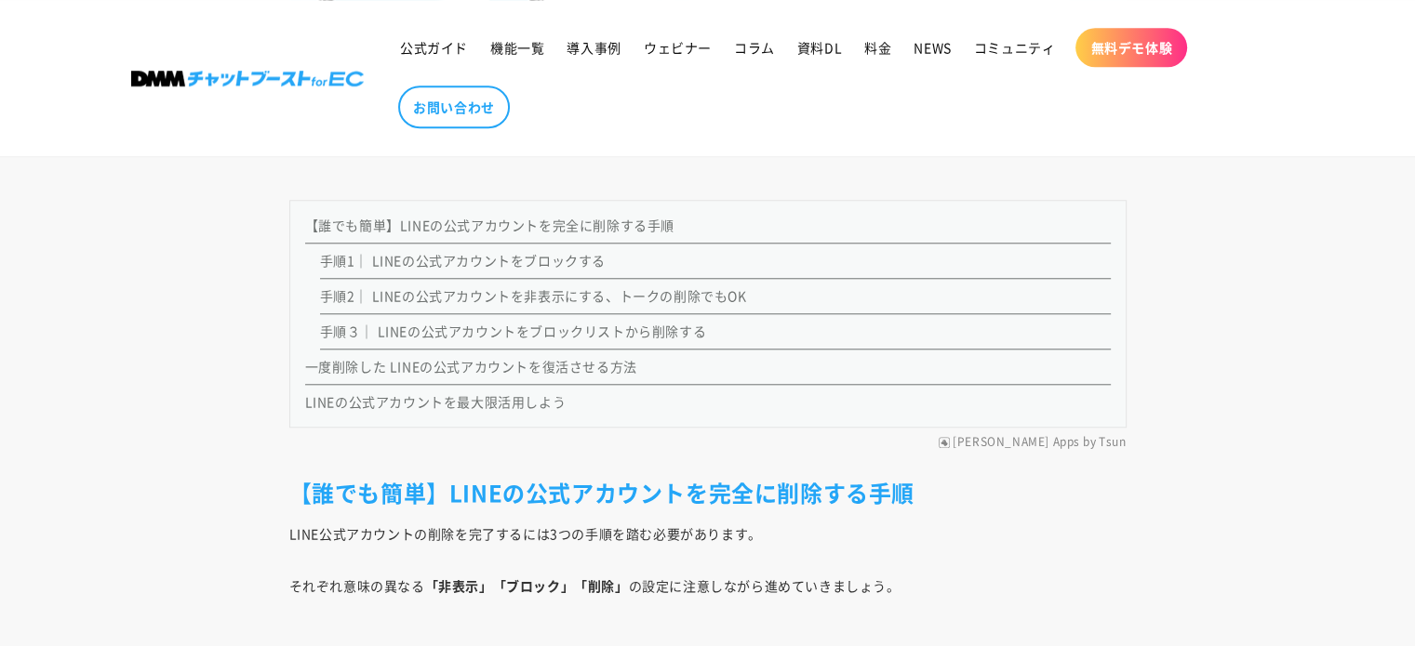
scroll to position [1674, 0]
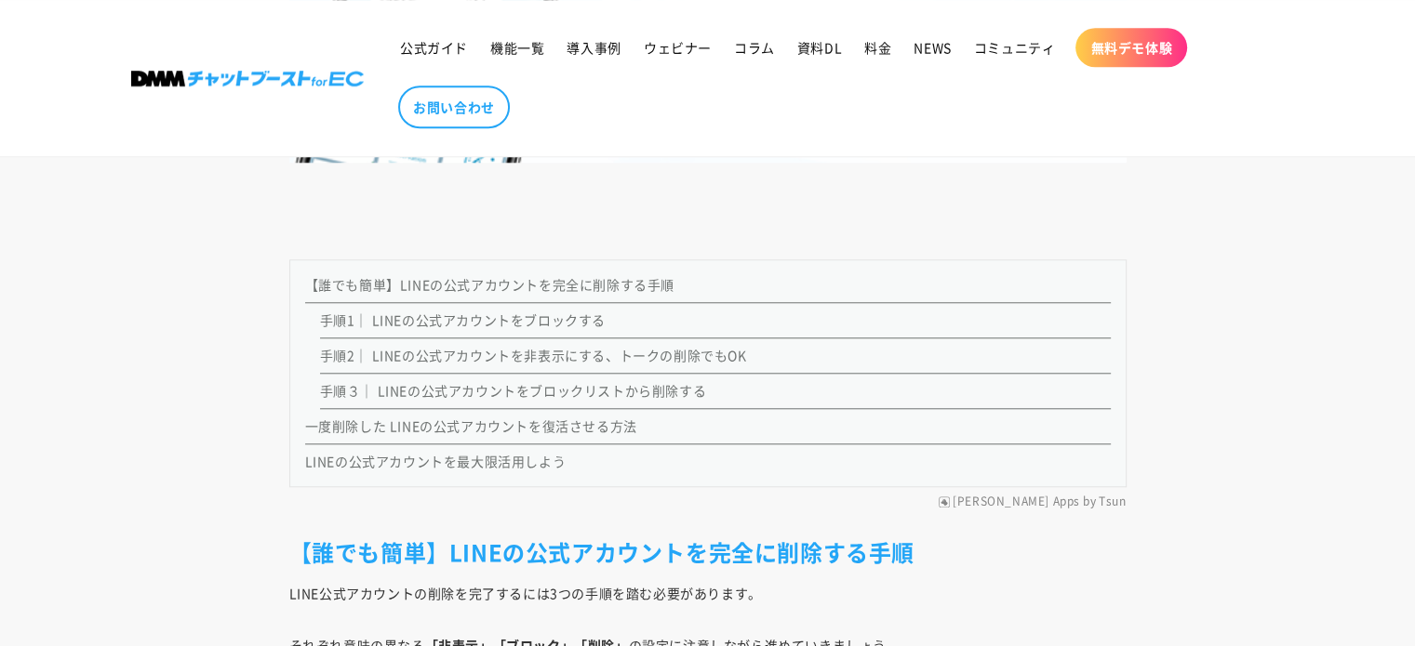
click at [540, 317] on link "手順1｜ LINEの公式アカウントをブロックする" at bounding box center [463, 320] width 286 height 19
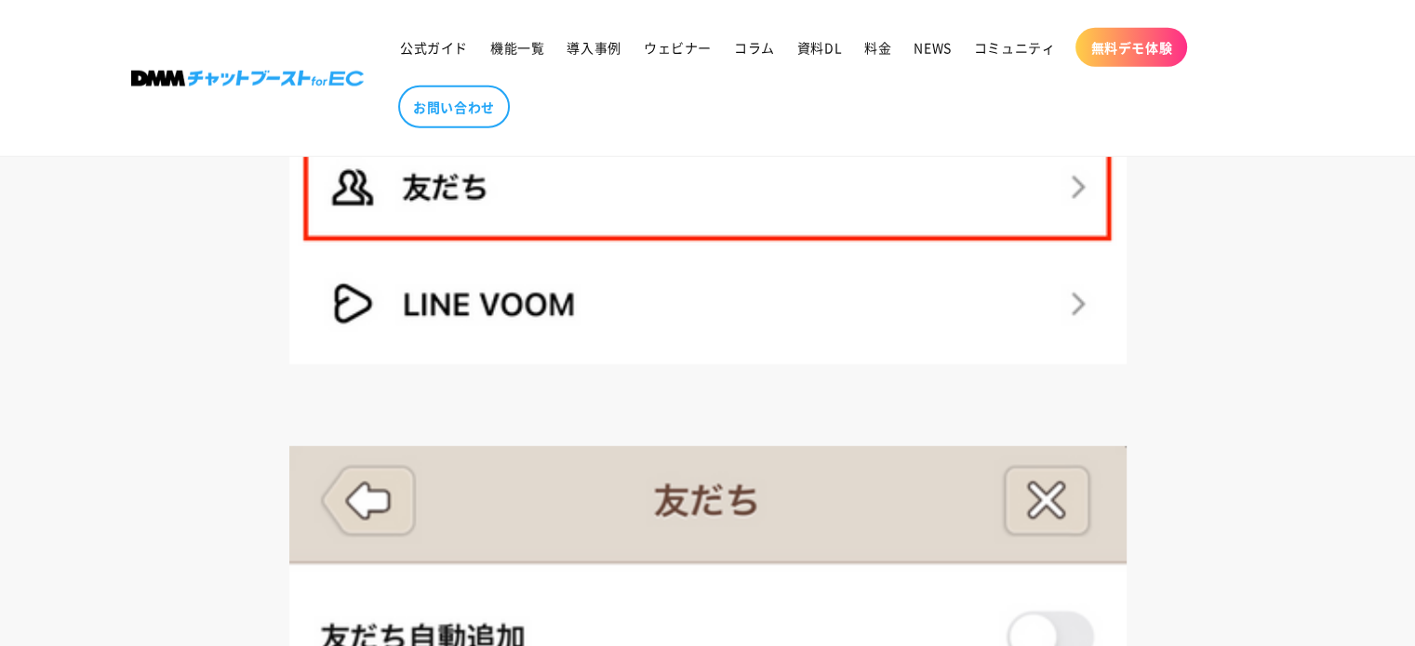
scroll to position [5152, 0]
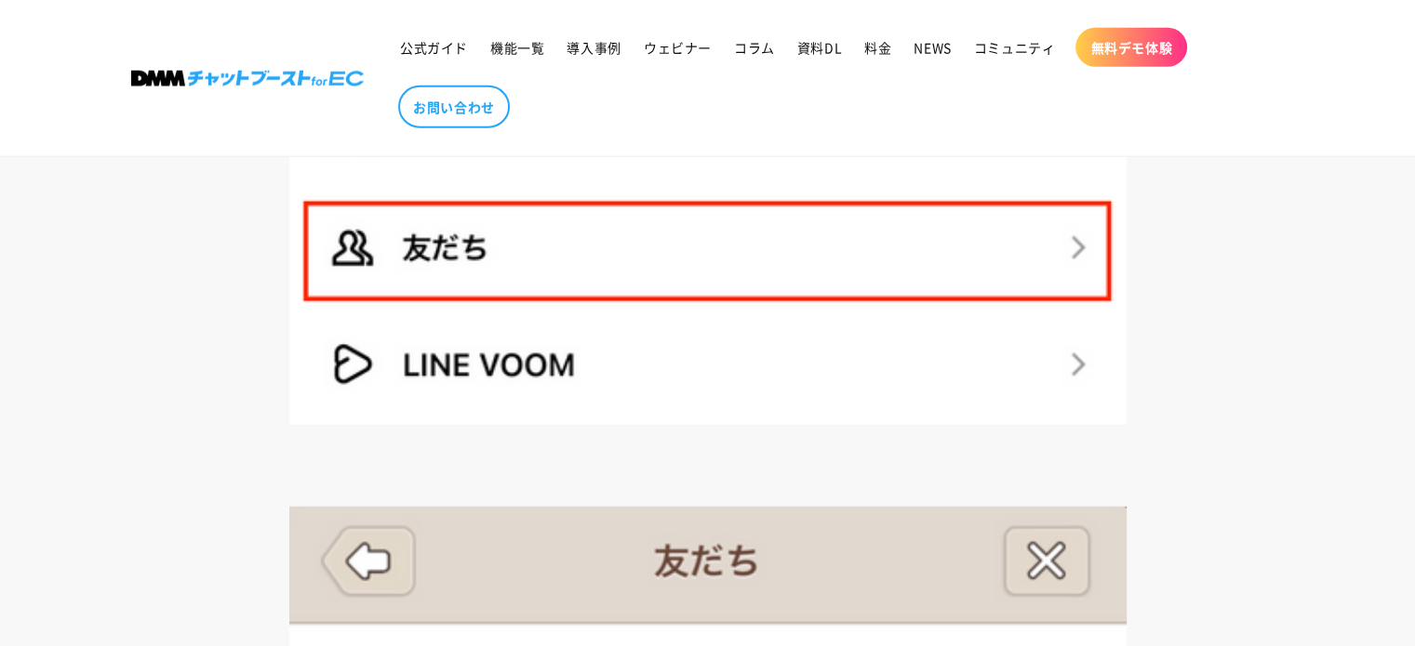
scroll to position [1674, 0]
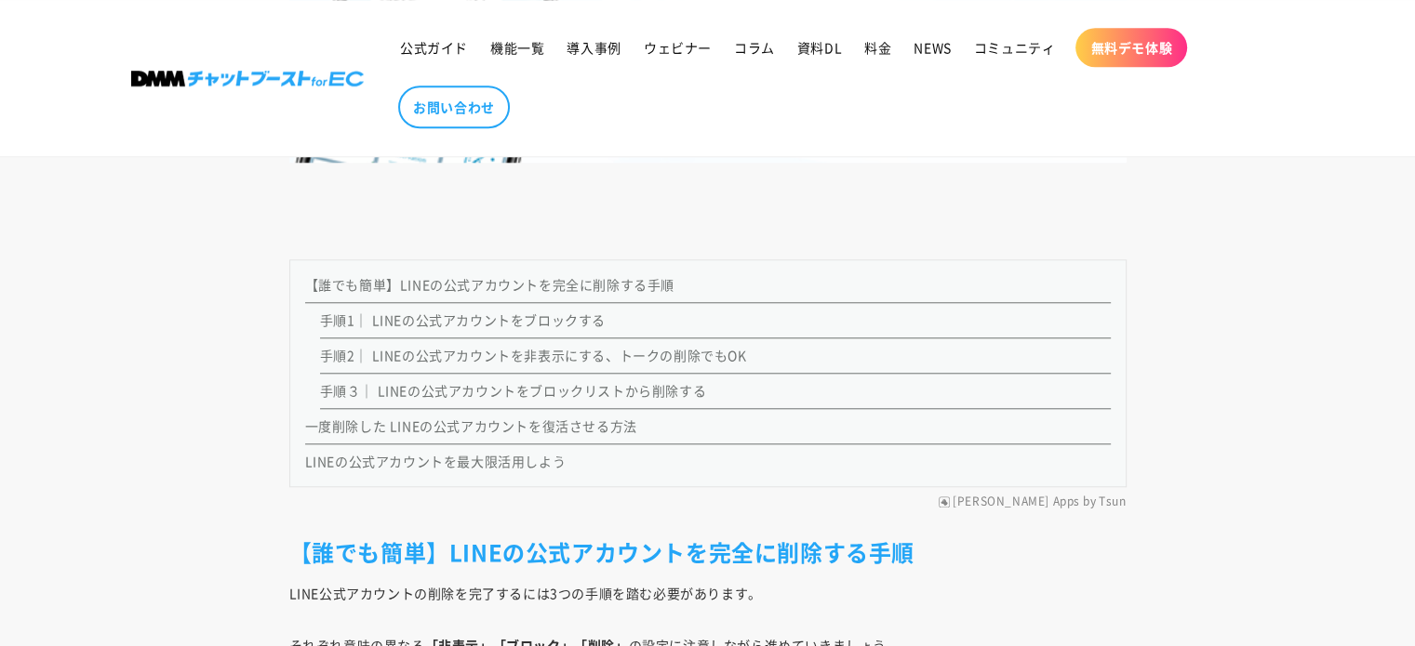
click at [533, 358] on link "手順2｜ LINEの公式アカウントを非表示にする、トークの削除でもOK" at bounding box center [533, 355] width 427 height 19
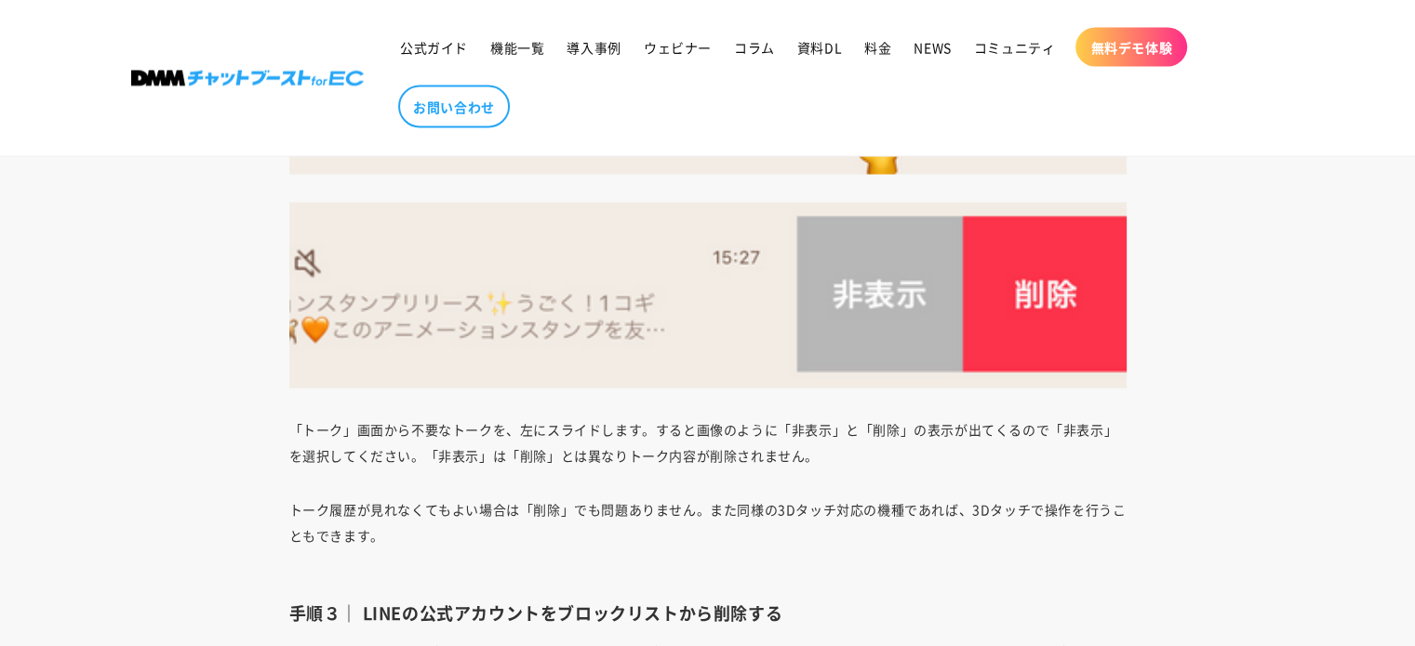
scroll to position [3706, 0]
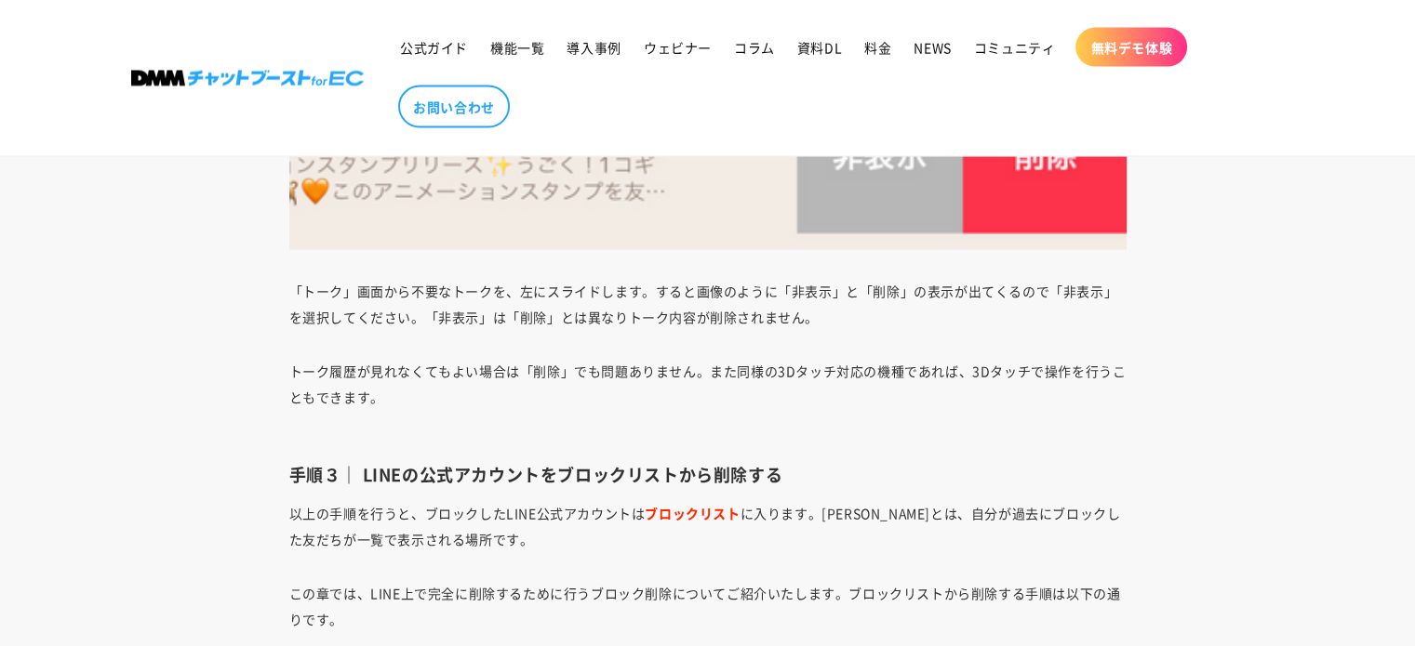
scroll to position [1674, 0]
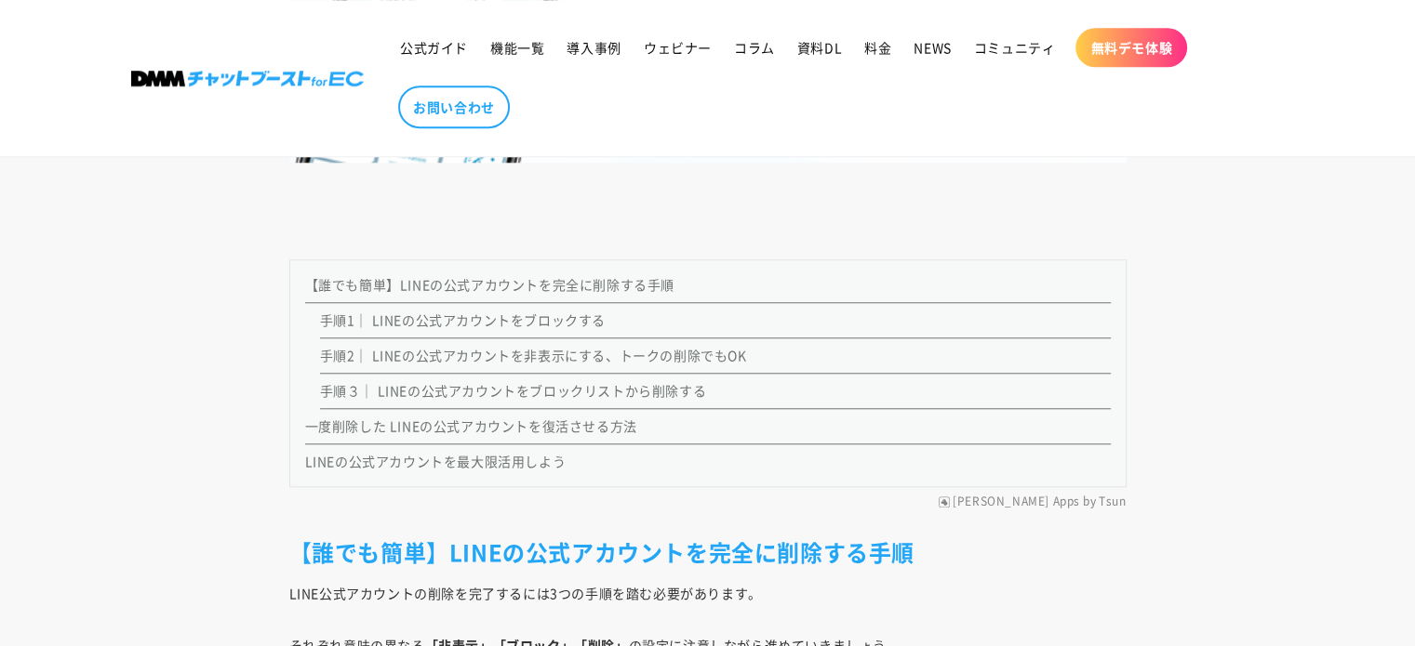
click at [488, 326] on link "手順1｜ LINEの公式アカウントをブロックする" at bounding box center [463, 320] width 286 height 19
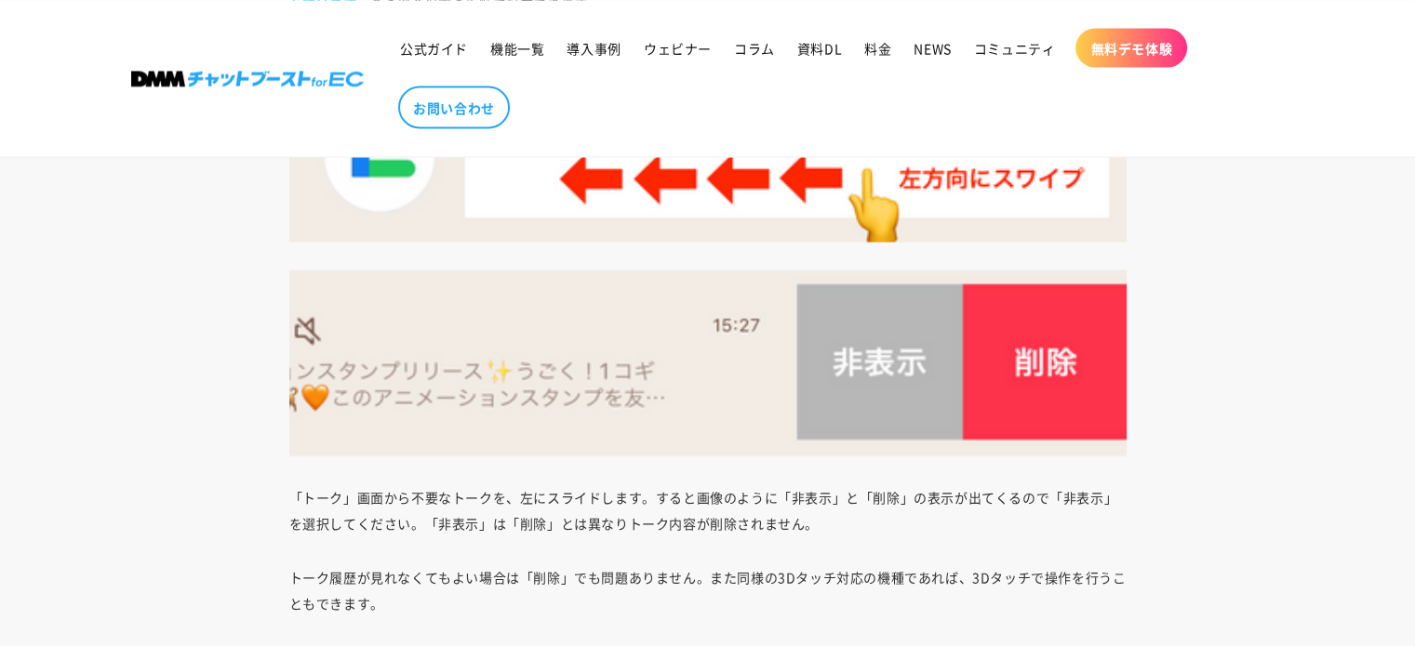
scroll to position [3594, 0]
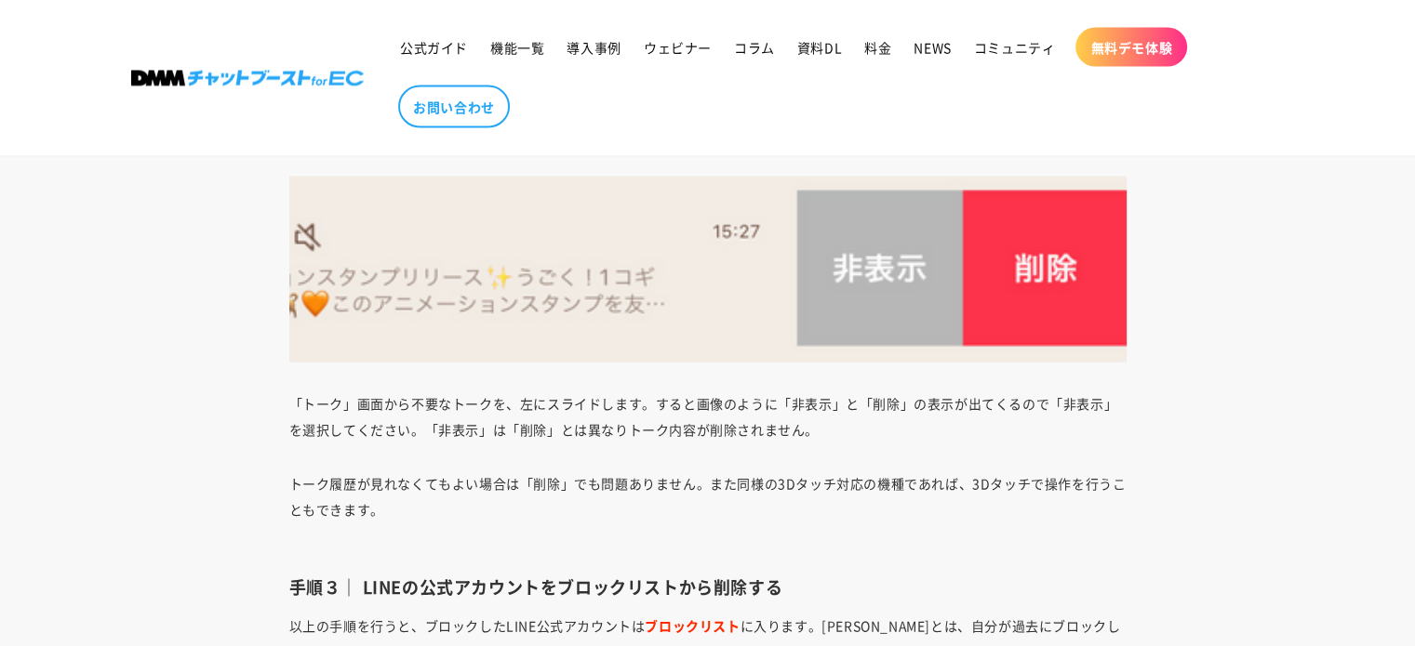
scroll to position [1674, 0]
